Goal: Task Accomplishment & Management: Manage account settings

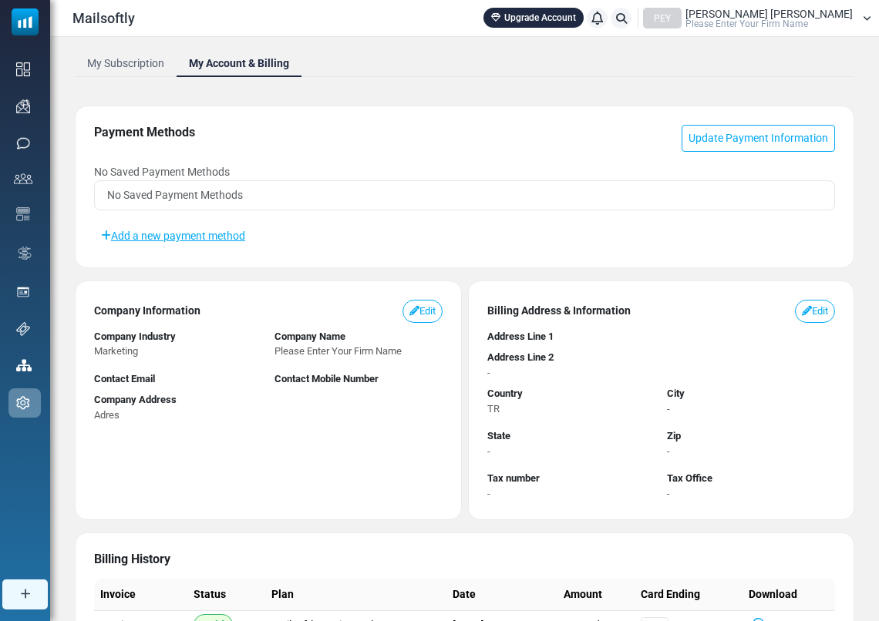
click at [244, 64] on link "My Account & Billing" at bounding box center [239, 63] width 125 height 28
click at [182, 237] on link "Add a new payment method" at bounding box center [173, 236] width 158 height 26
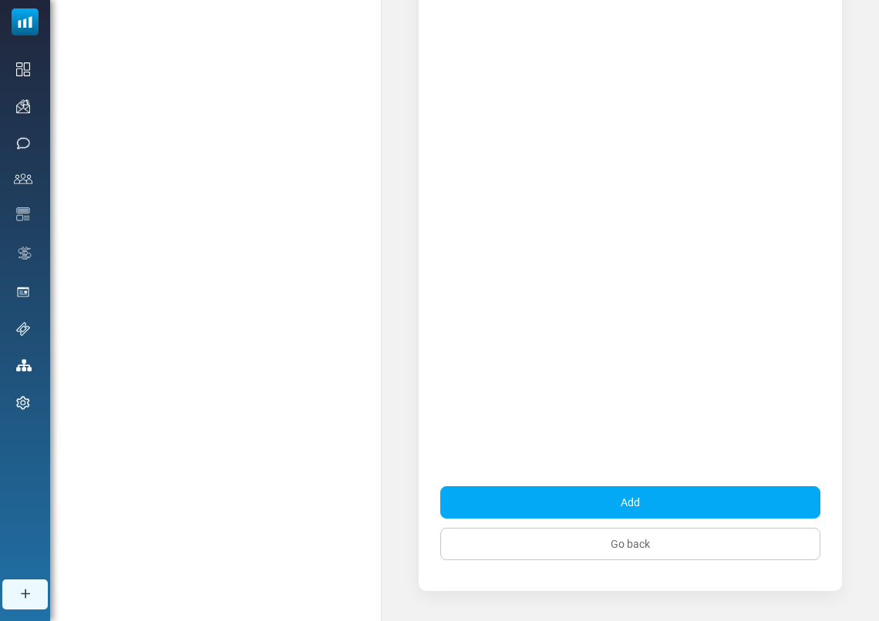
scroll to position [272, 0]
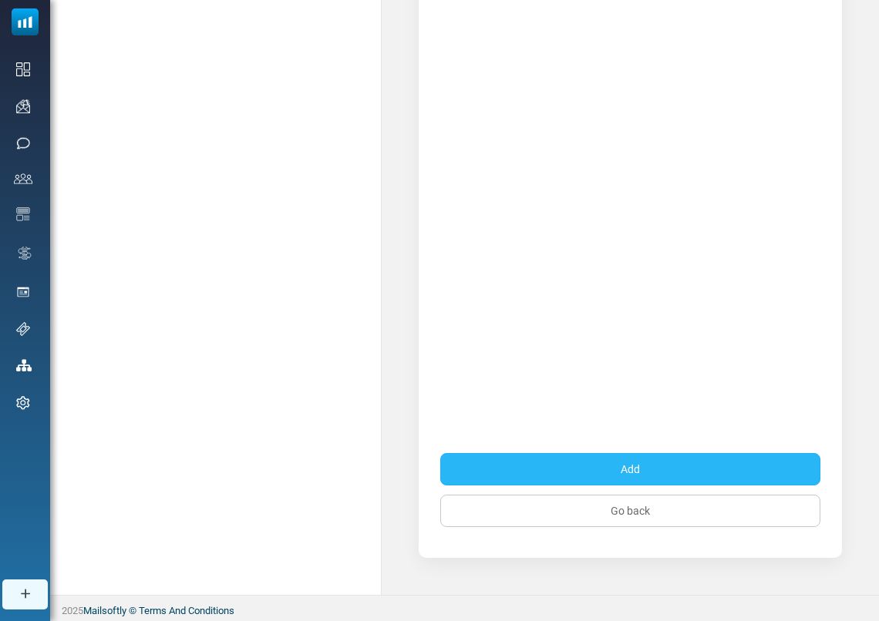
click at [706, 473] on button "Add" at bounding box center [630, 469] width 380 height 32
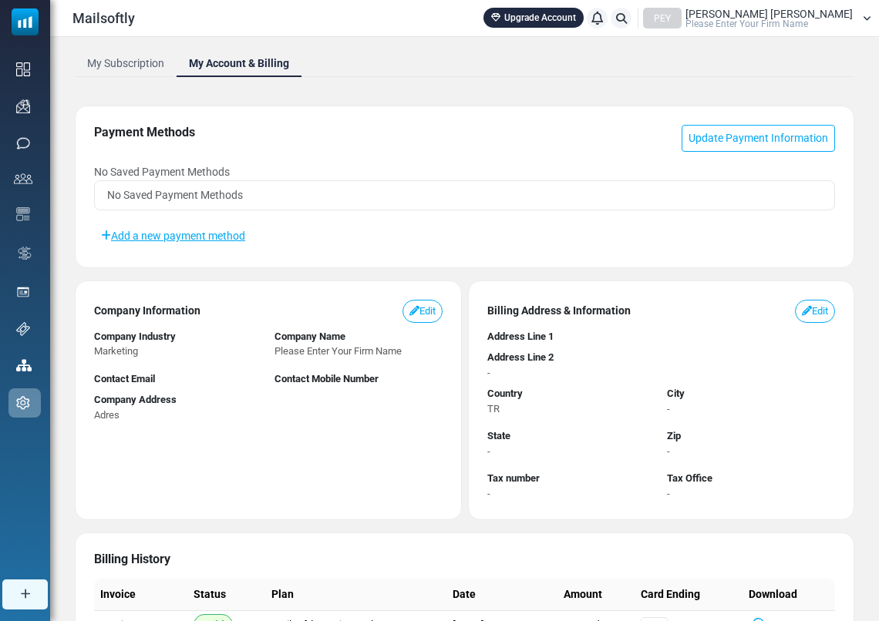
click at [219, 60] on link "My Account & Billing" at bounding box center [239, 63] width 125 height 28
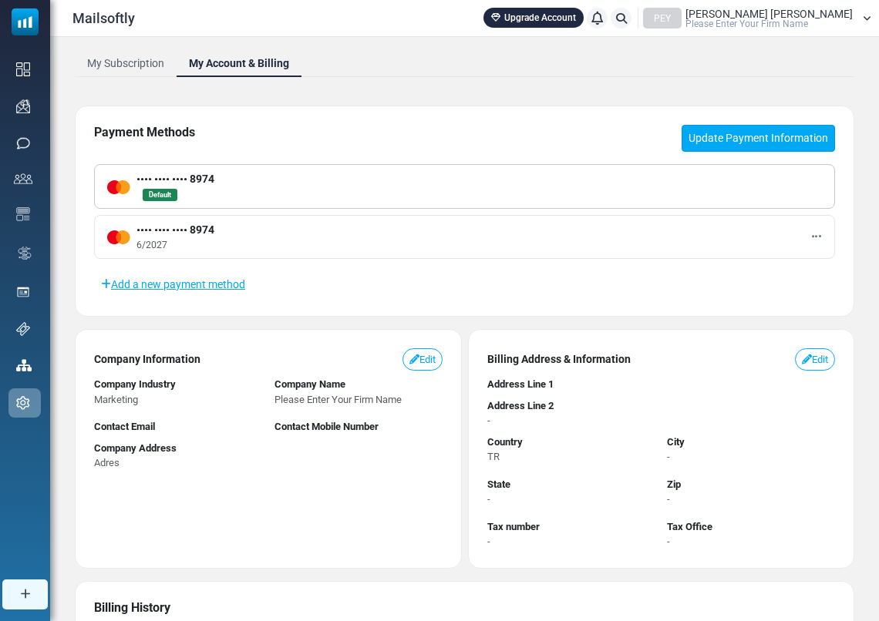
click at [751, 140] on link "Update Payment Information" at bounding box center [758, 138] width 153 height 27
